Goal: Task Accomplishment & Management: Manage account settings

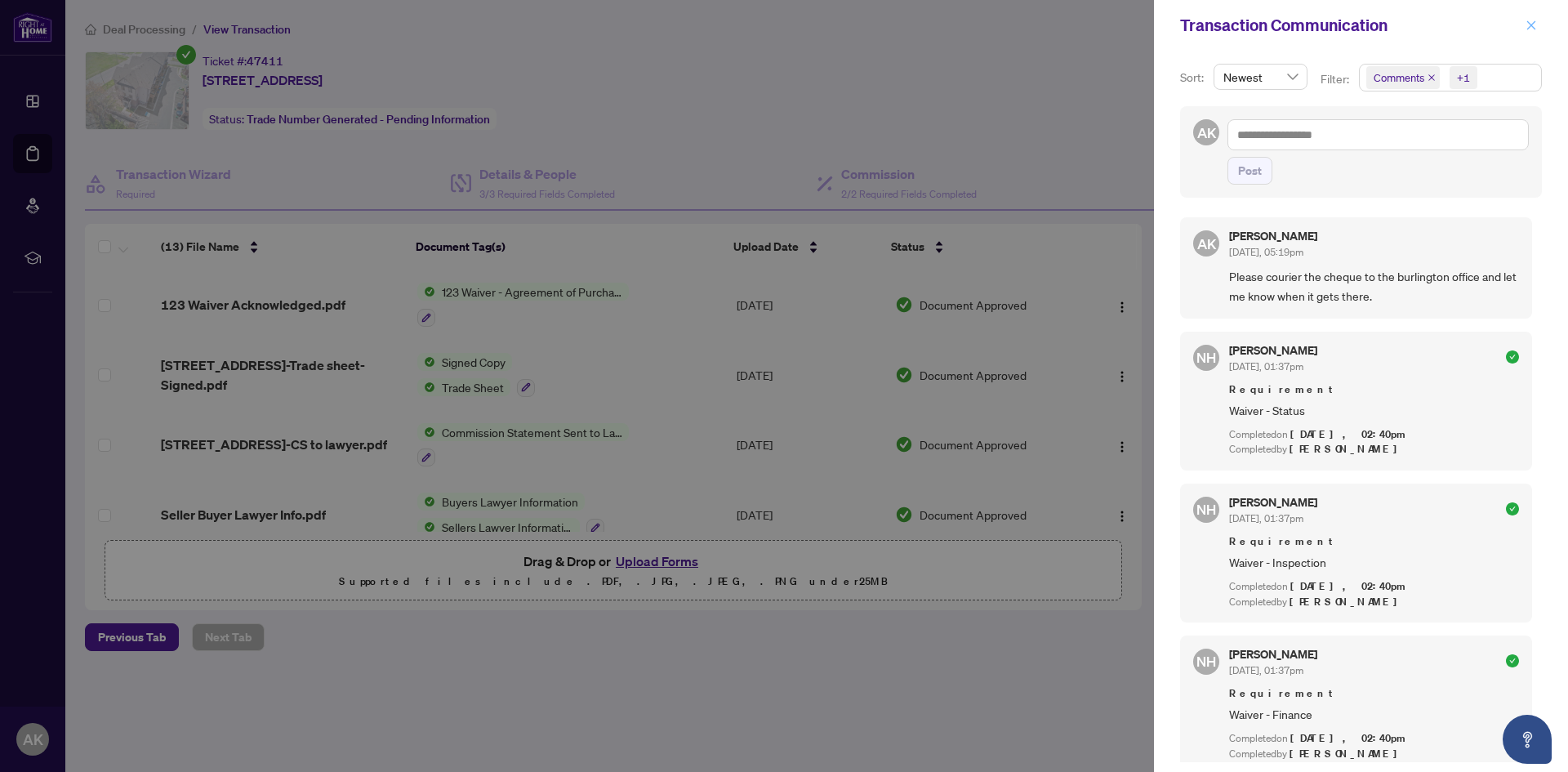
click at [1533, 25] on icon "close" at bounding box center [1531, 25] width 11 height 11
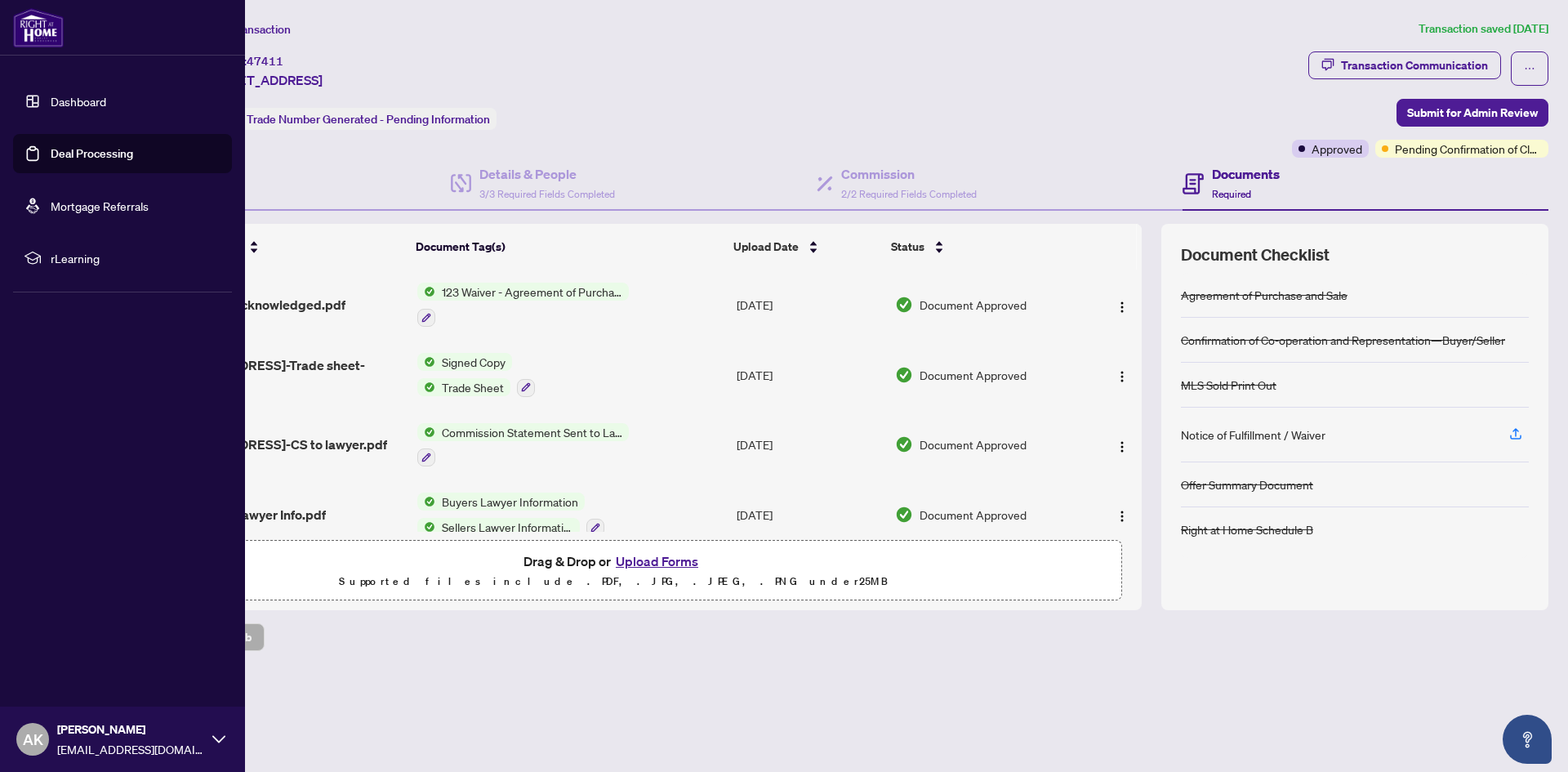
click at [51, 157] on link "Deal Processing" at bounding box center [92, 153] width 82 height 15
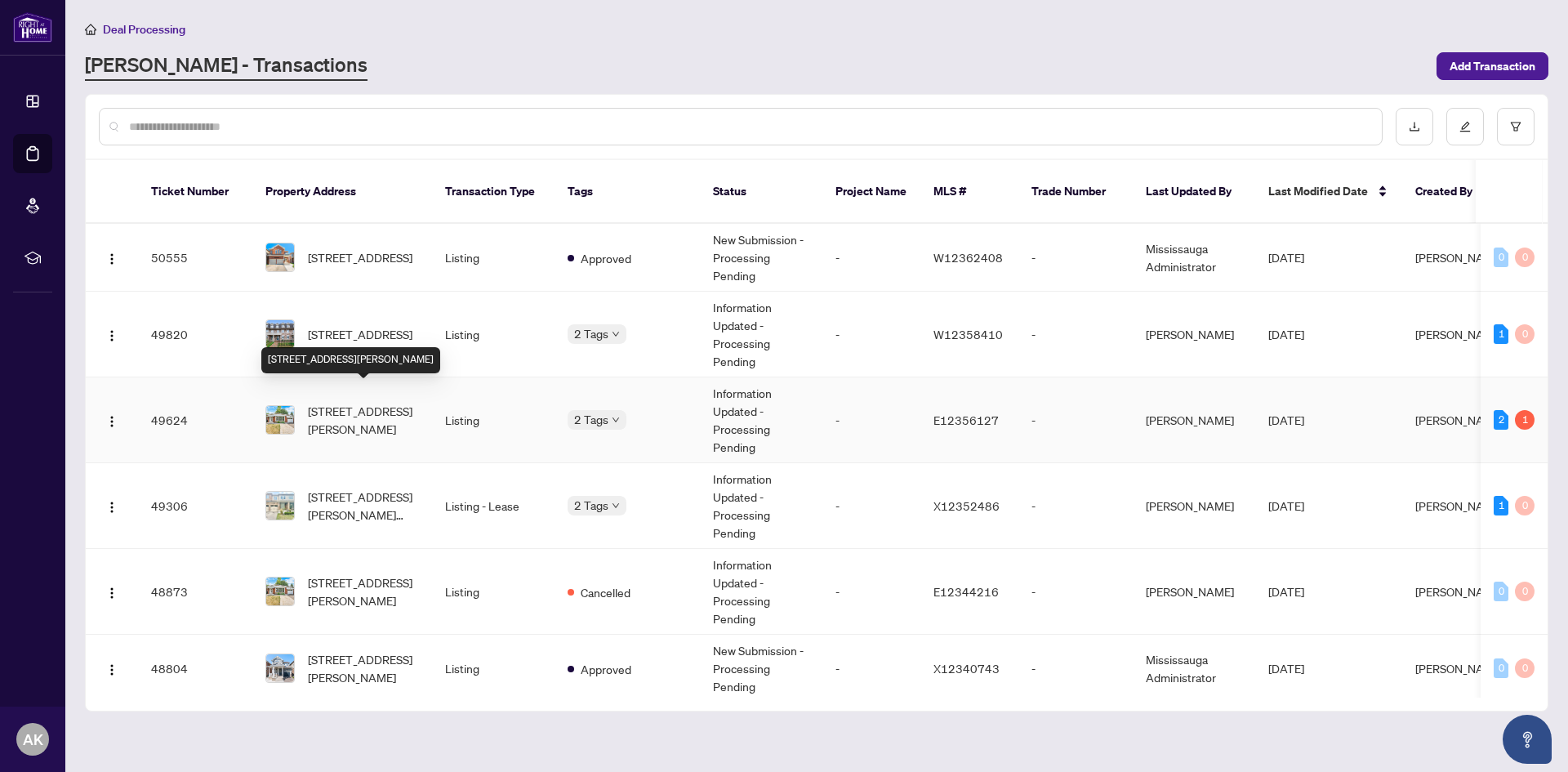
click at [389, 411] on span "[STREET_ADDRESS][PERSON_NAME]" at bounding box center [363, 419] width 111 height 36
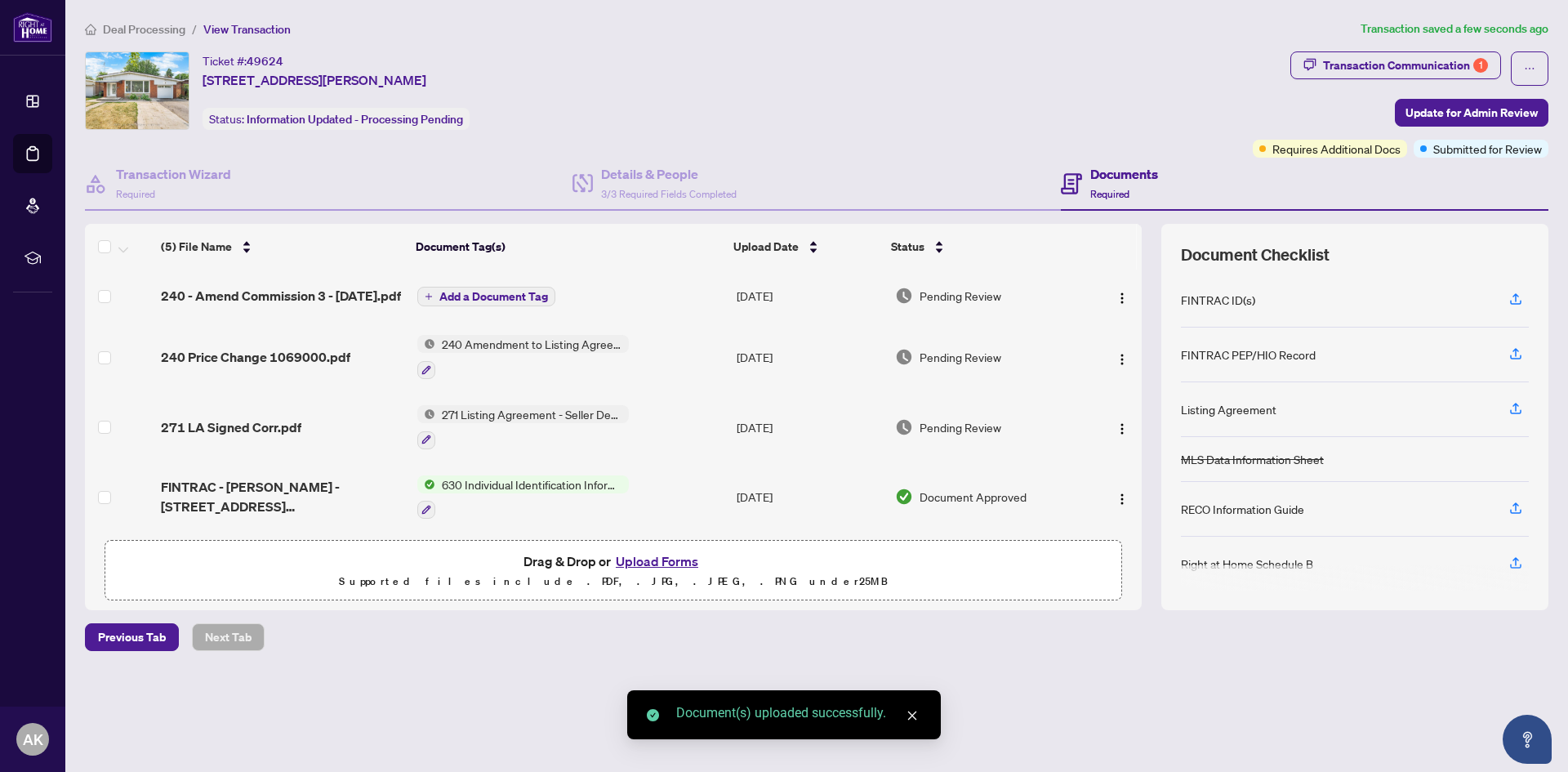
click at [477, 298] on span "Add a Document Tag" at bounding box center [494, 296] width 108 height 11
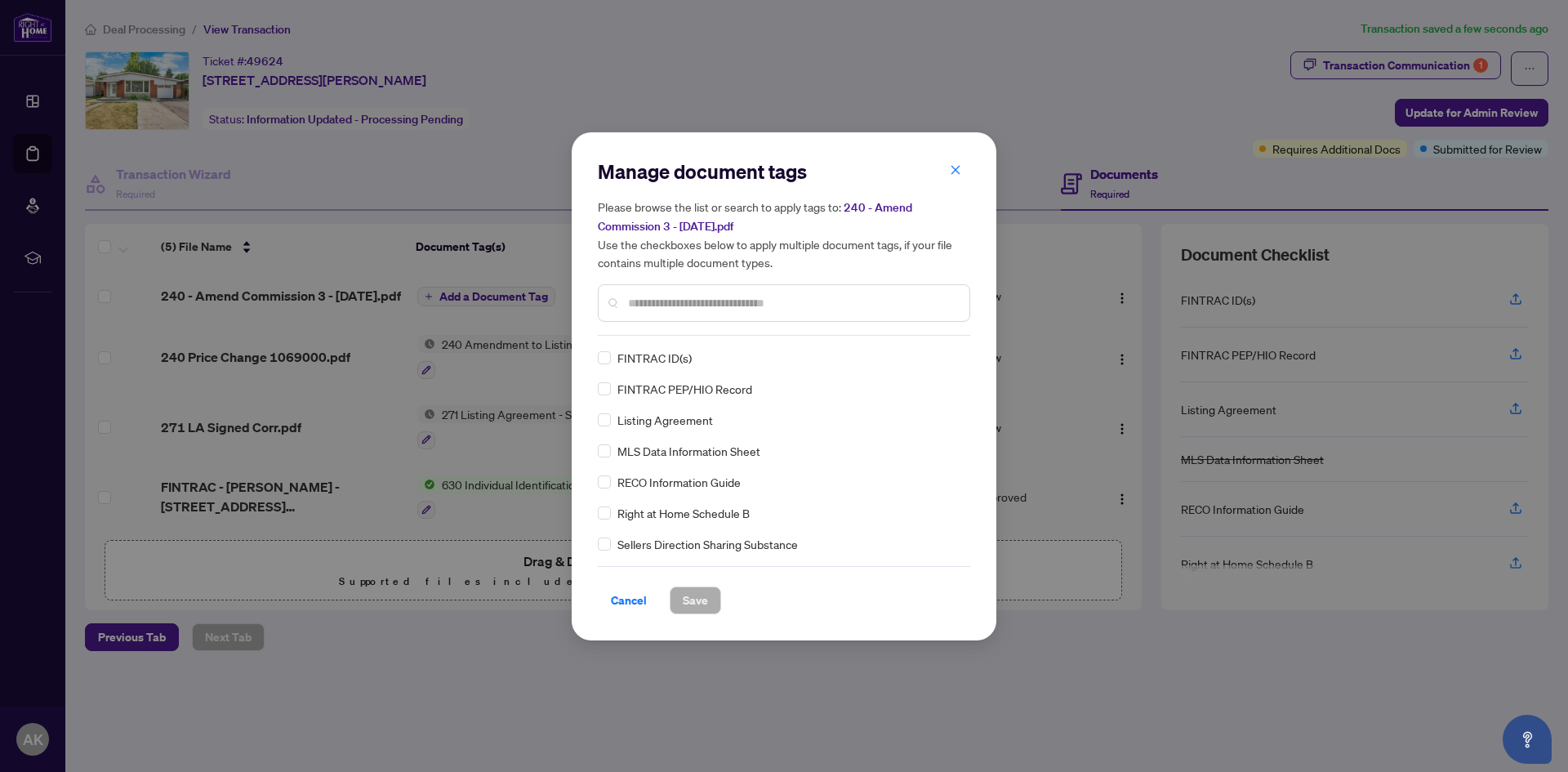
click at [673, 305] on input "text" at bounding box center [792, 303] width 328 height 18
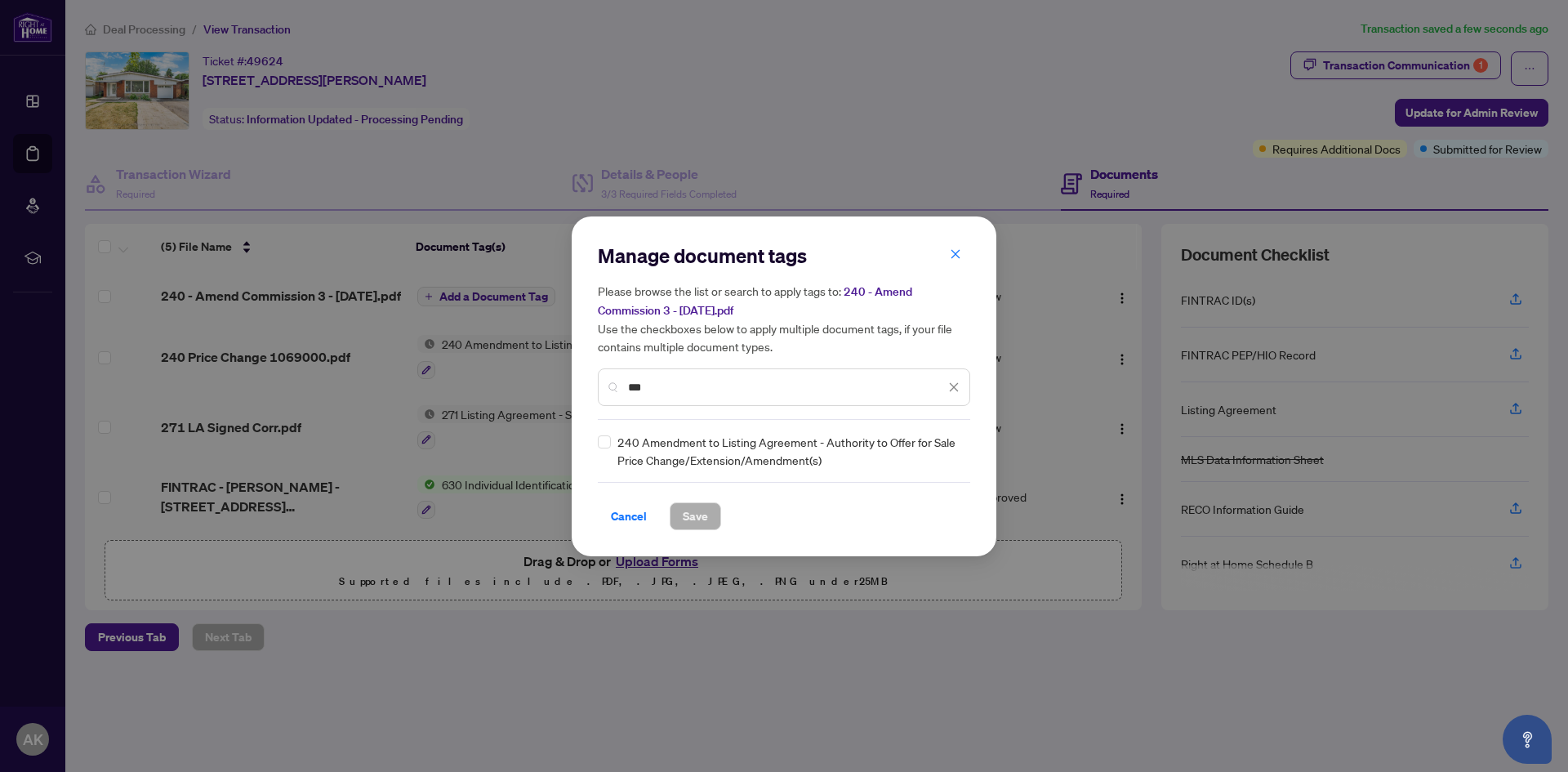
type input "***"
click at [696, 517] on span "Save" at bounding box center [695, 516] width 25 height 26
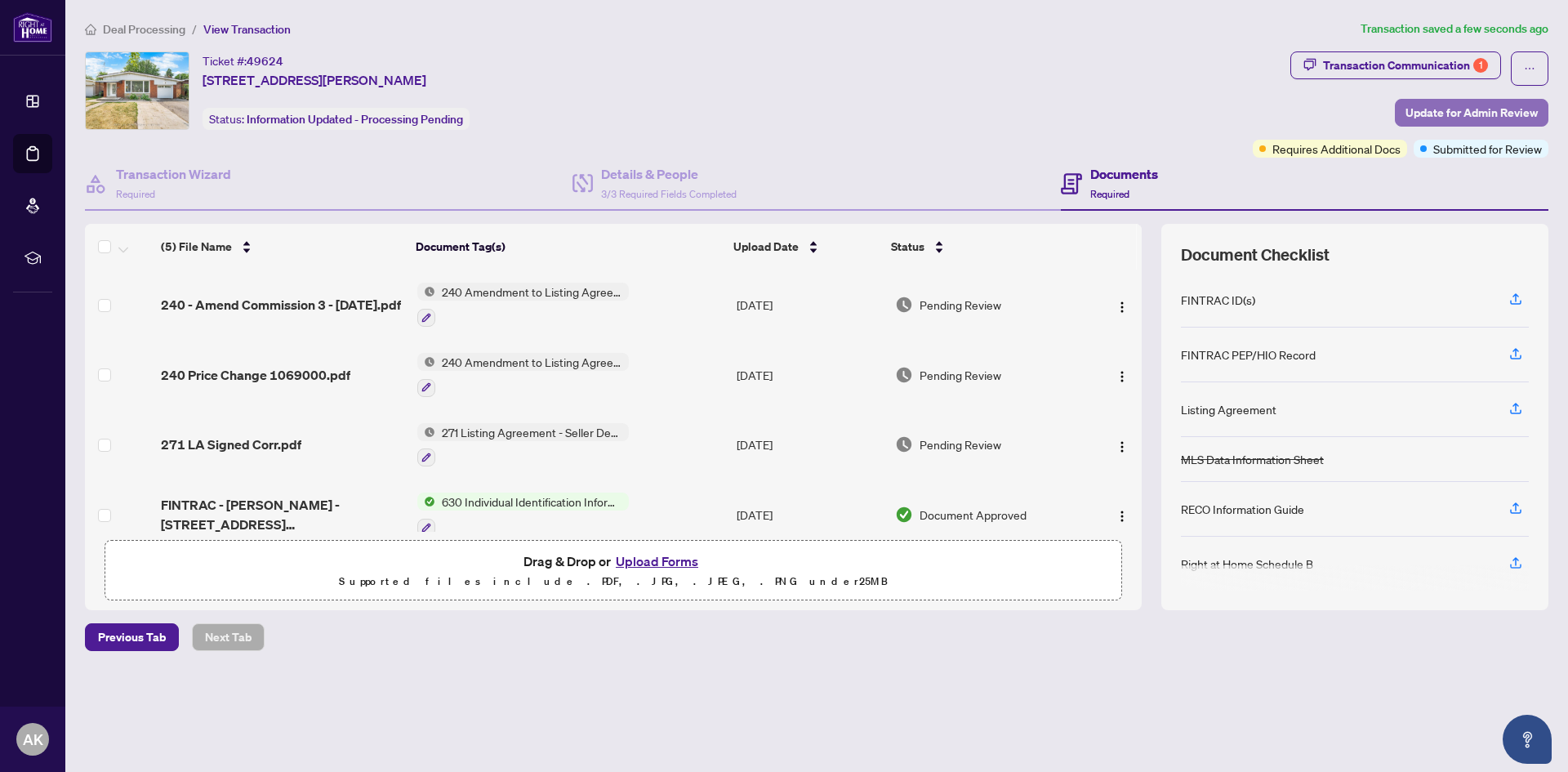
click at [1443, 110] on span "Update for Admin Review" at bounding box center [1471, 113] width 132 height 26
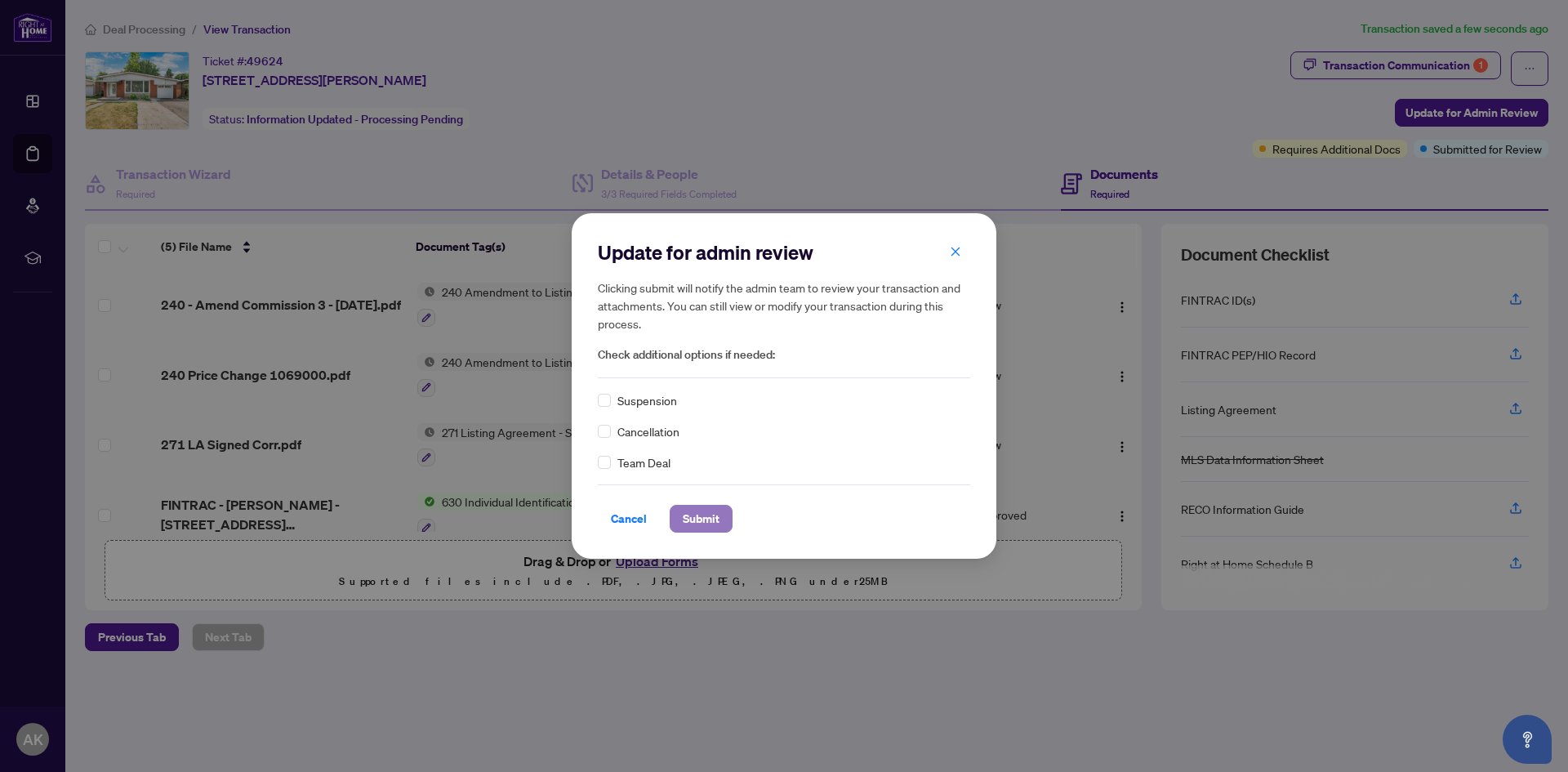
click at [710, 522] on span "Submit" at bounding box center [701, 519] width 37 height 26
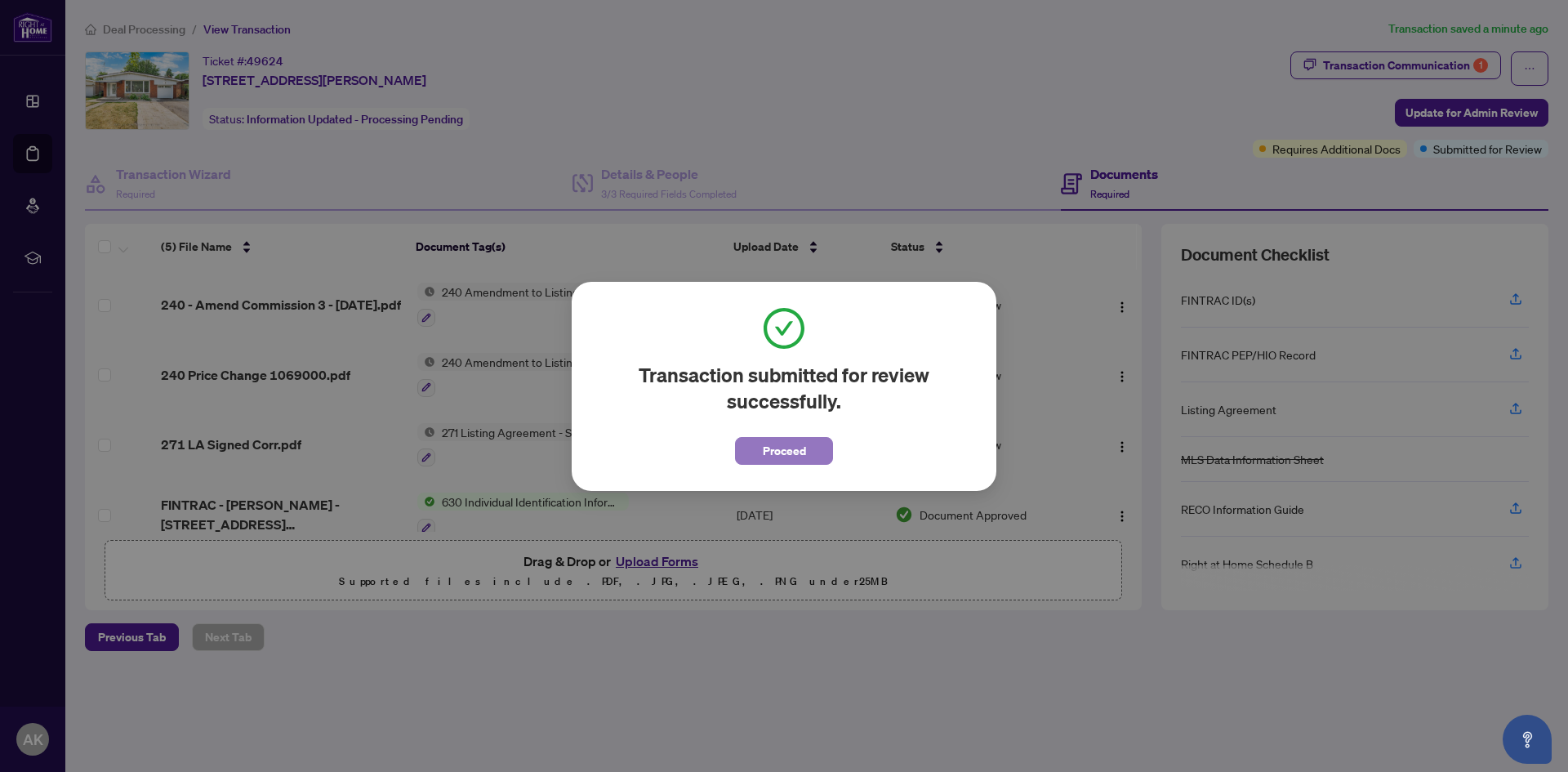
click at [792, 453] on span "Proceed" at bounding box center [784, 451] width 43 height 26
